Goal: Find contact information: Find contact information

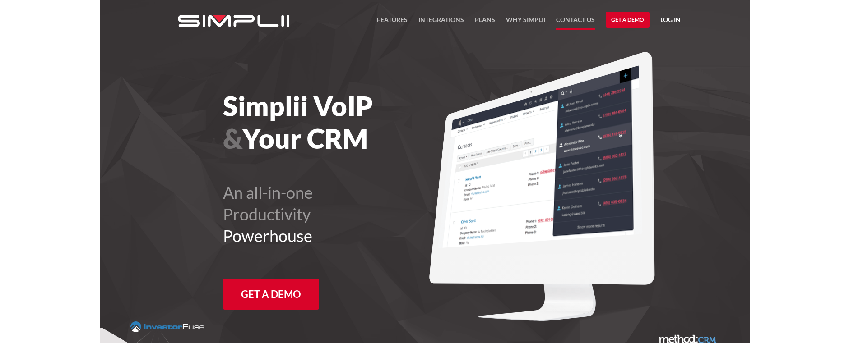
click at [575, 23] on link "Contact US" at bounding box center [575, 21] width 39 height 15
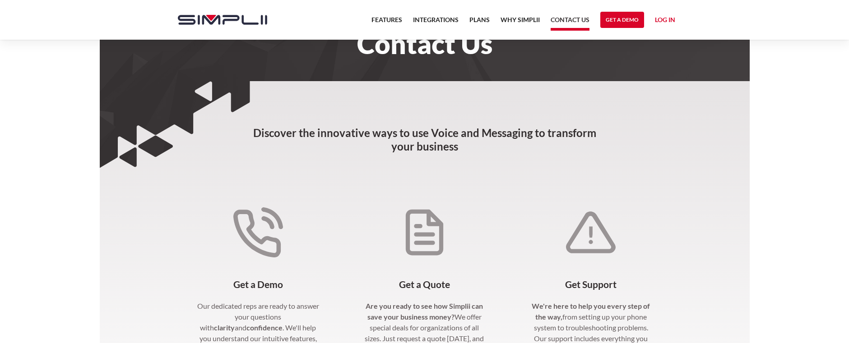
scroll to position [181, 0]
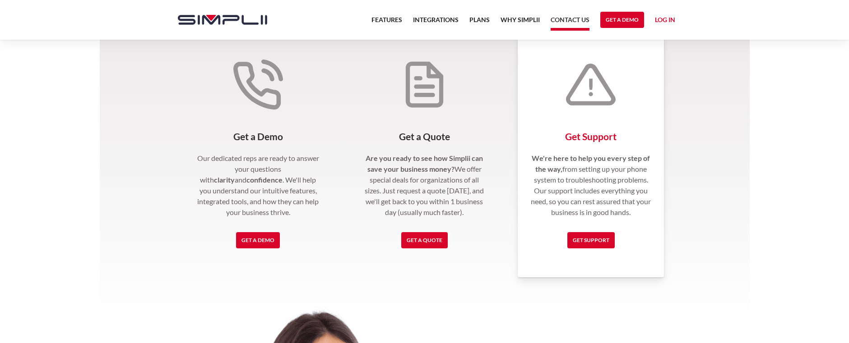
click at [593, 139] on h4 "Get Support" at bounding box center [590, 136] width 125 height 11
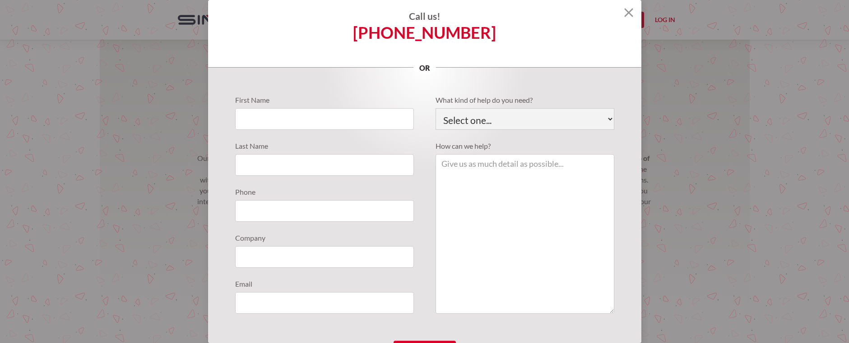
click at [627, 14] on img at bounding box center [628, 12] width 9 height 9
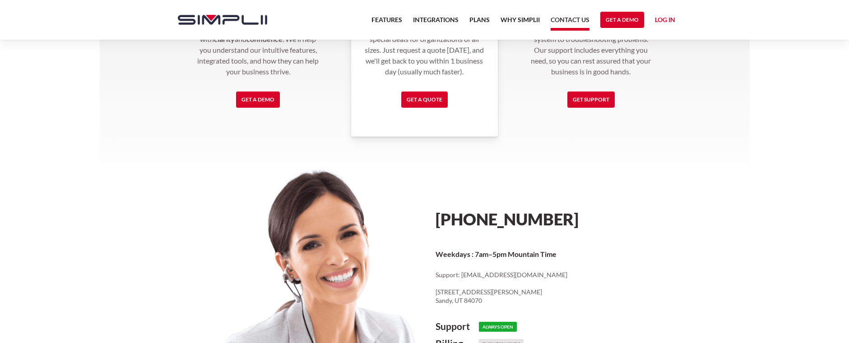
scroll to position [325, 0]
